Goal: Find specific page/section: Find specific page/section

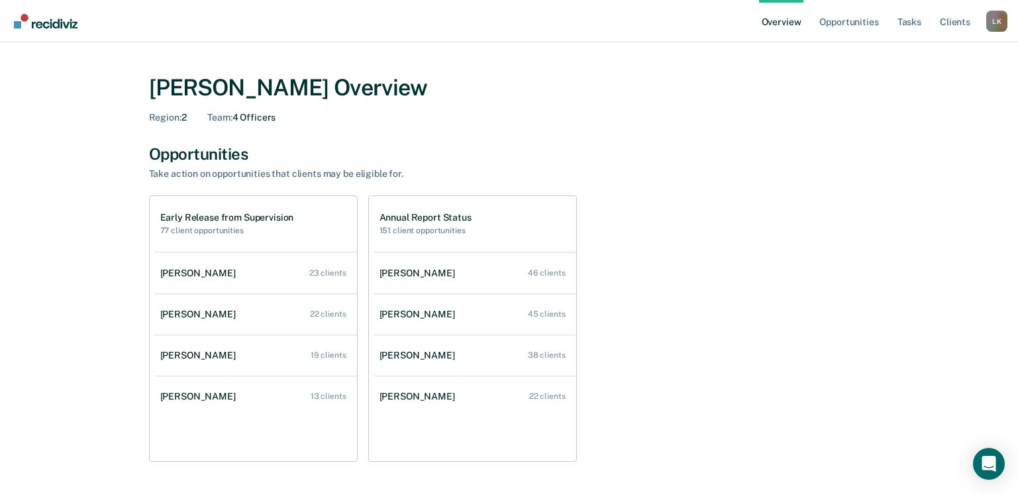
click at [209, 154] on div "Opportunities" at bounding box center [509, 153] width 721 height 19
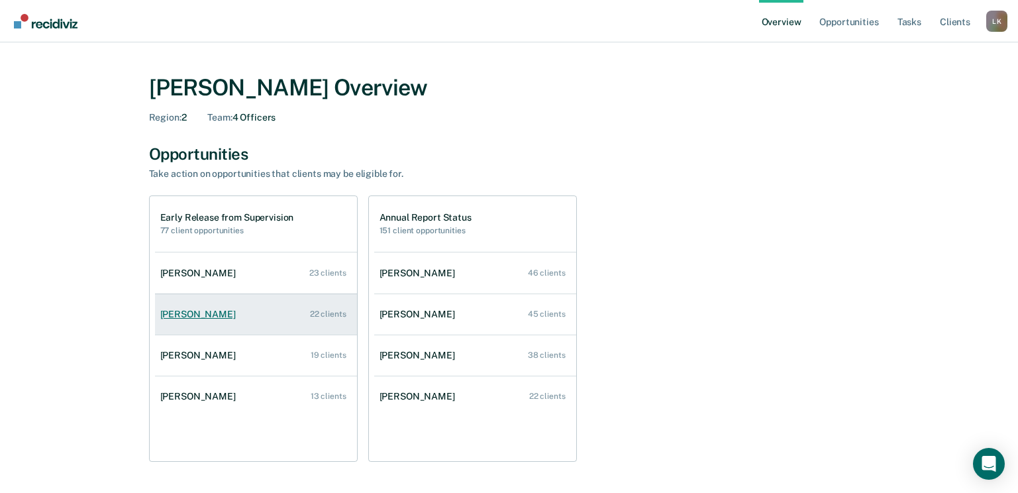
click at [188, 314] on div "[PERSON_NAME]" at bounding box center [200, 314] width 81 height 11
